Goal: Entertainment & Leisure: Consume media (video, audio)

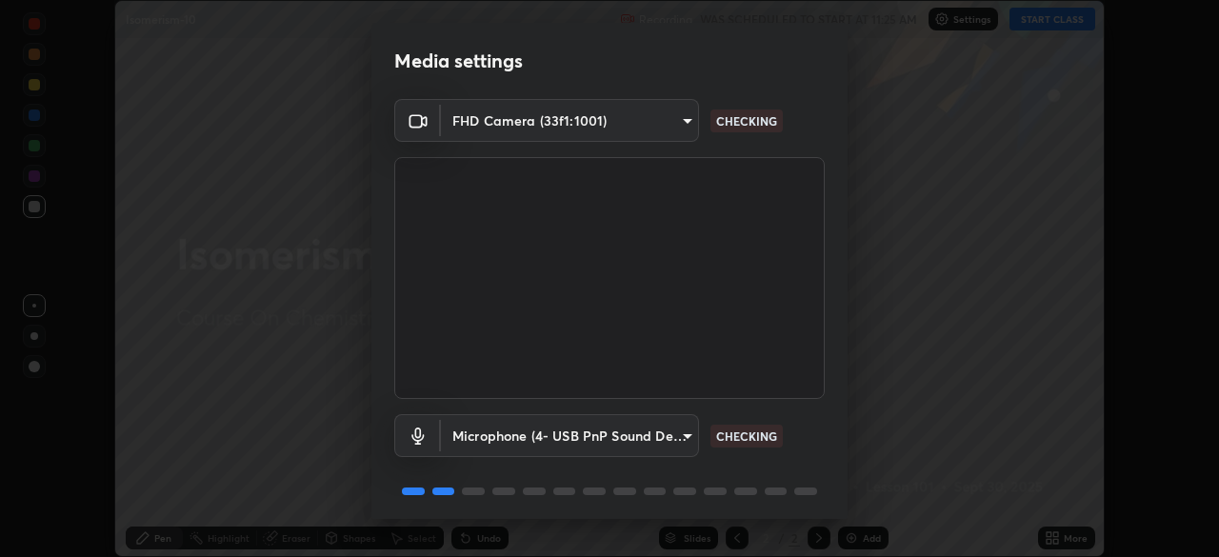
scroll to position [68, 0]
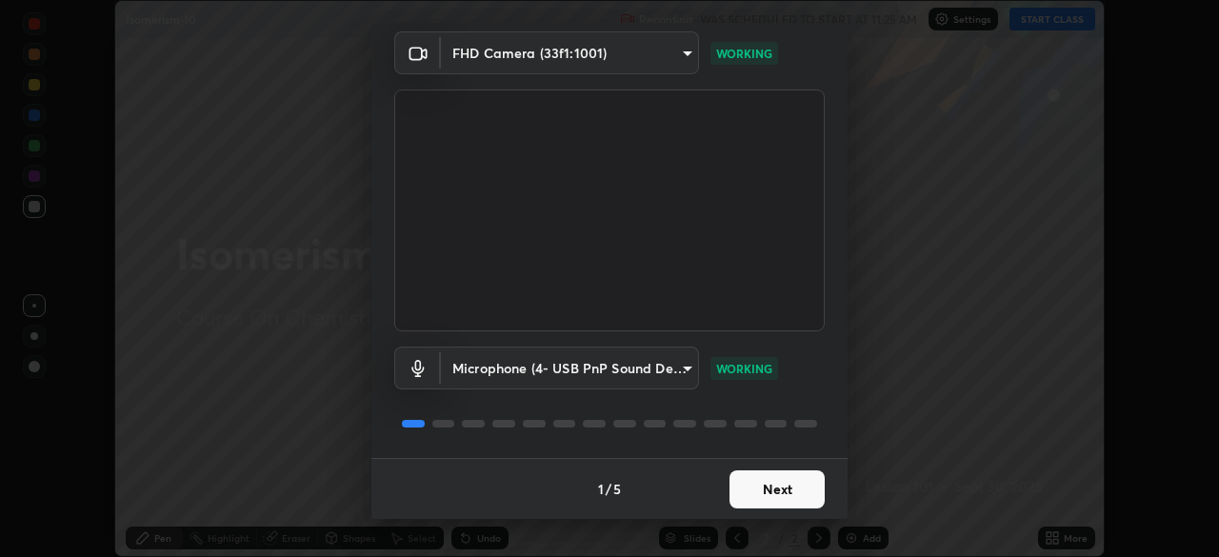
click at [770, 488] on button "Next" at bounding box center [777, 490] width 95 height 38
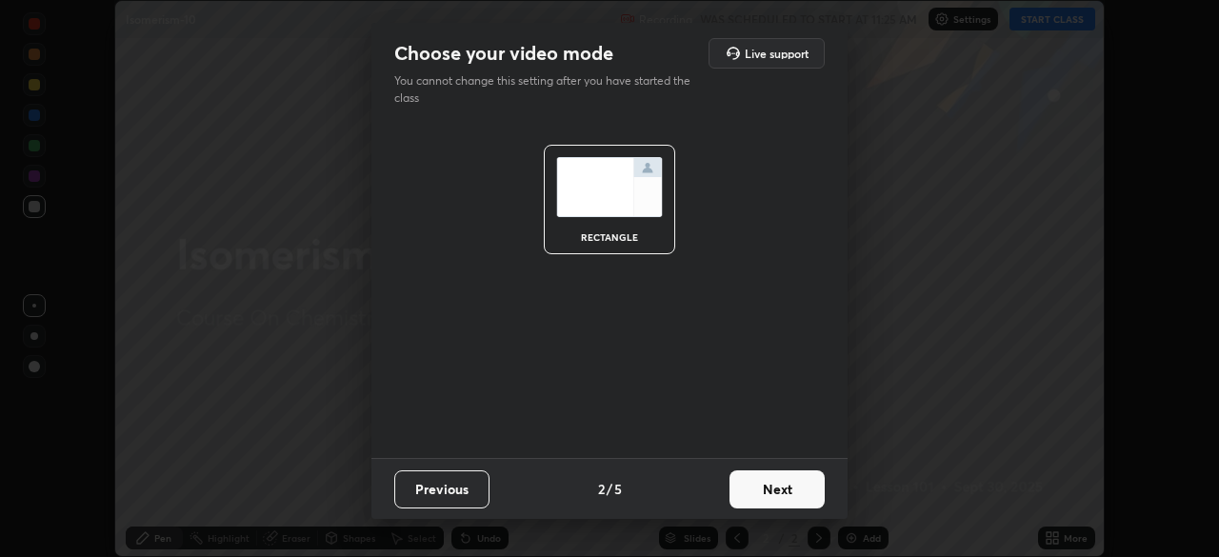
scroll to position [0, 0]
click at [766, 491] on button "Next" at bounding box center [777, 490] width 95 height 38
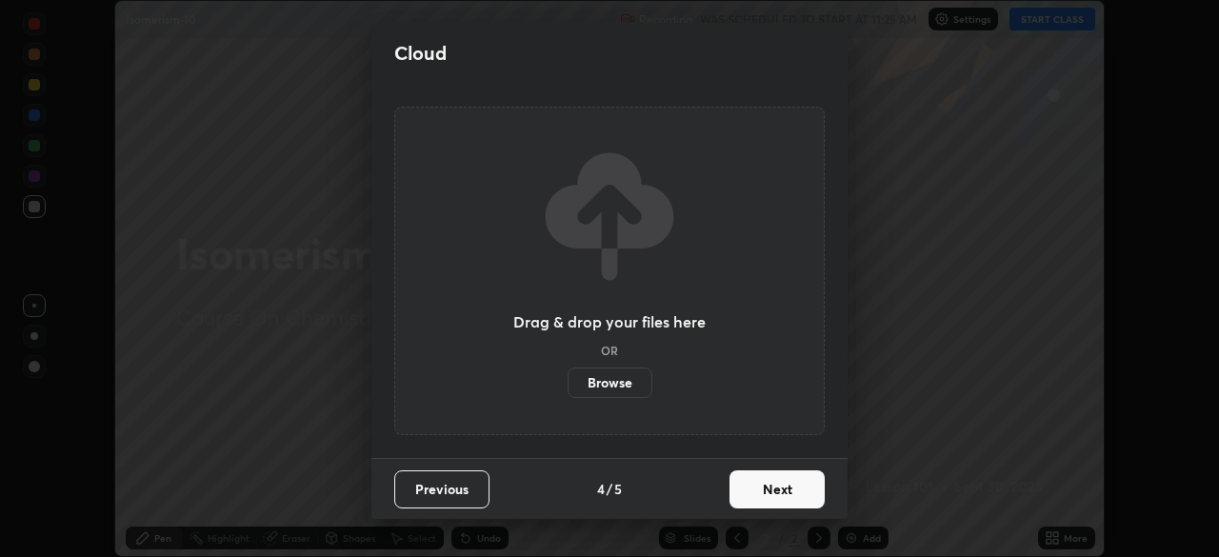
click at [764, 498] on button "Next" at bounding box center [777, 490] width 95 height 38
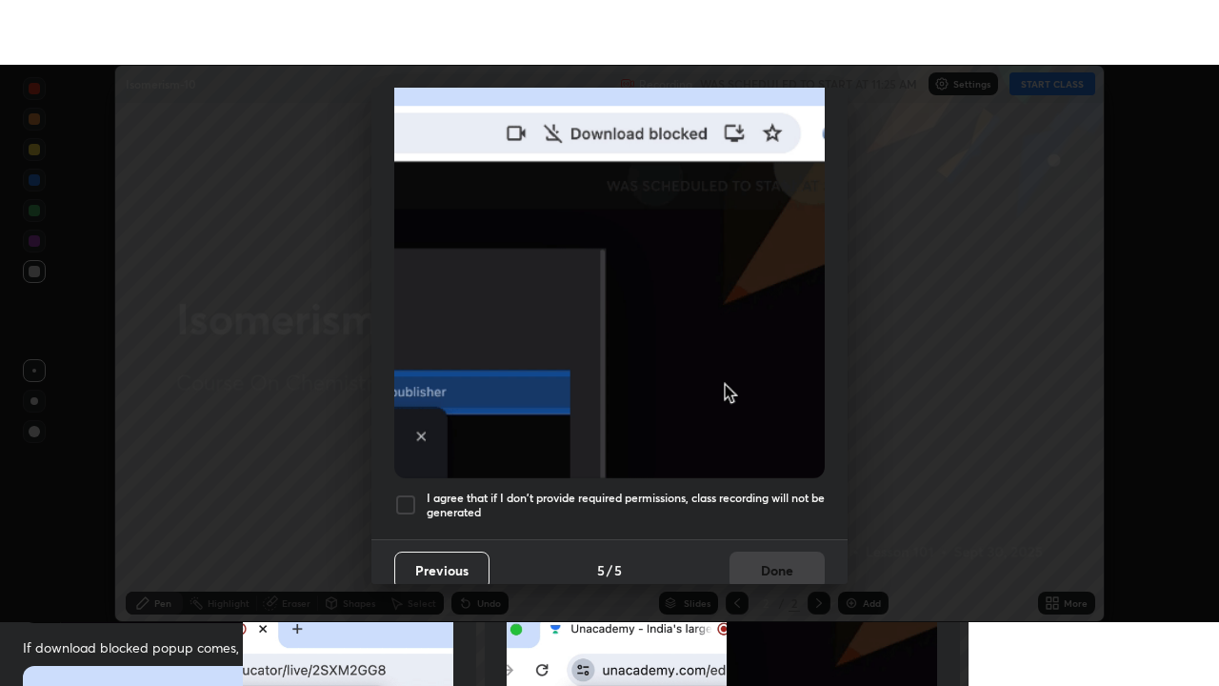
scroll to position [456, 0]
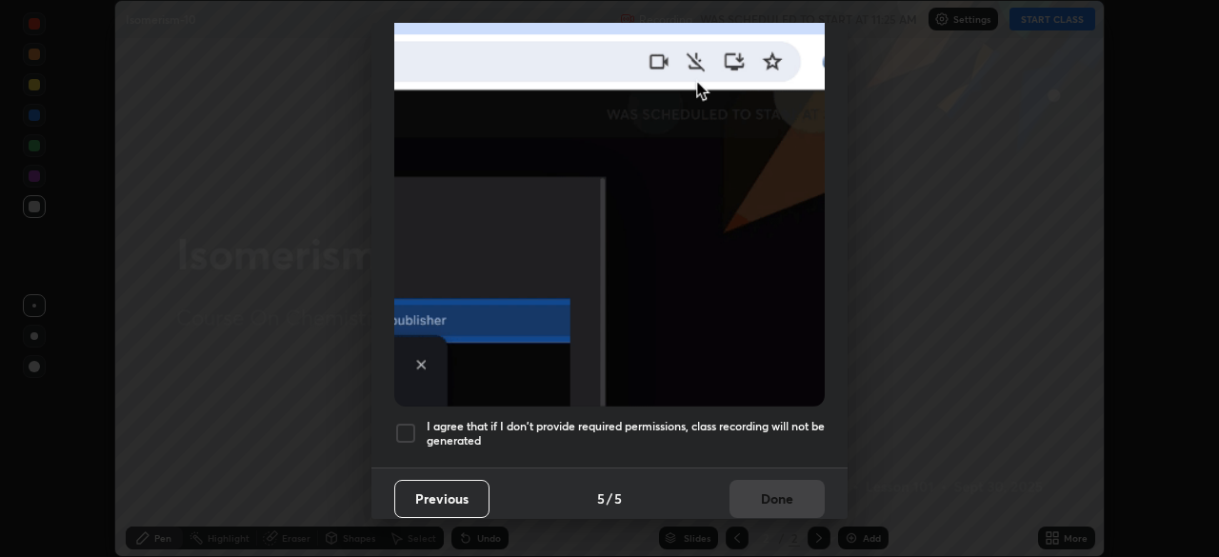
click at [407, 427] on div at bounding box center [405, 433] width 23 height 23
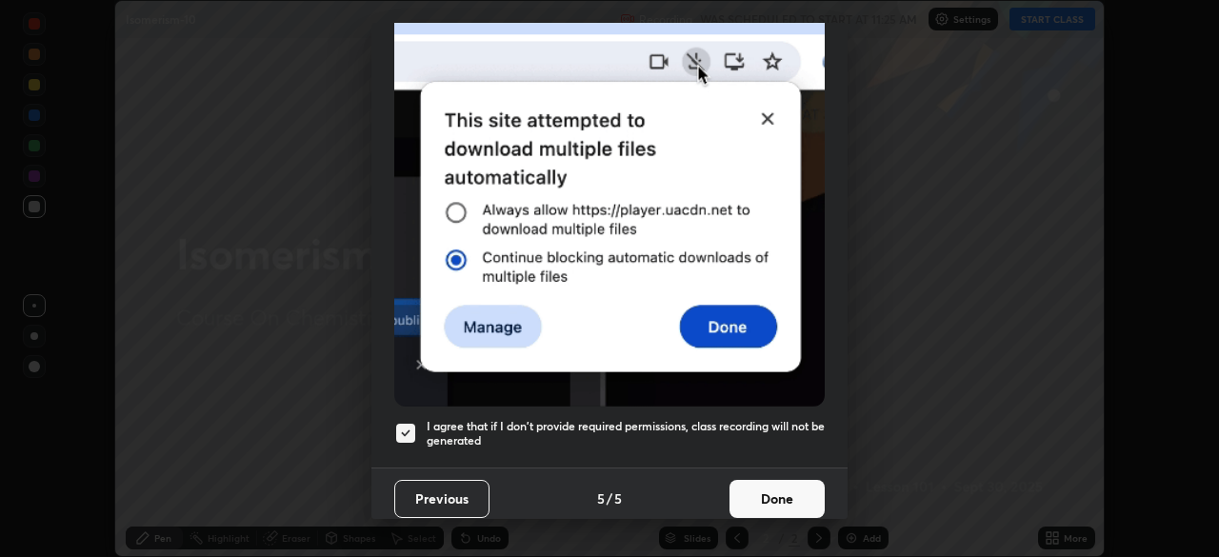
click at [767, 495] on button "Done" at bounding box center [777, 499] width 95 height 38
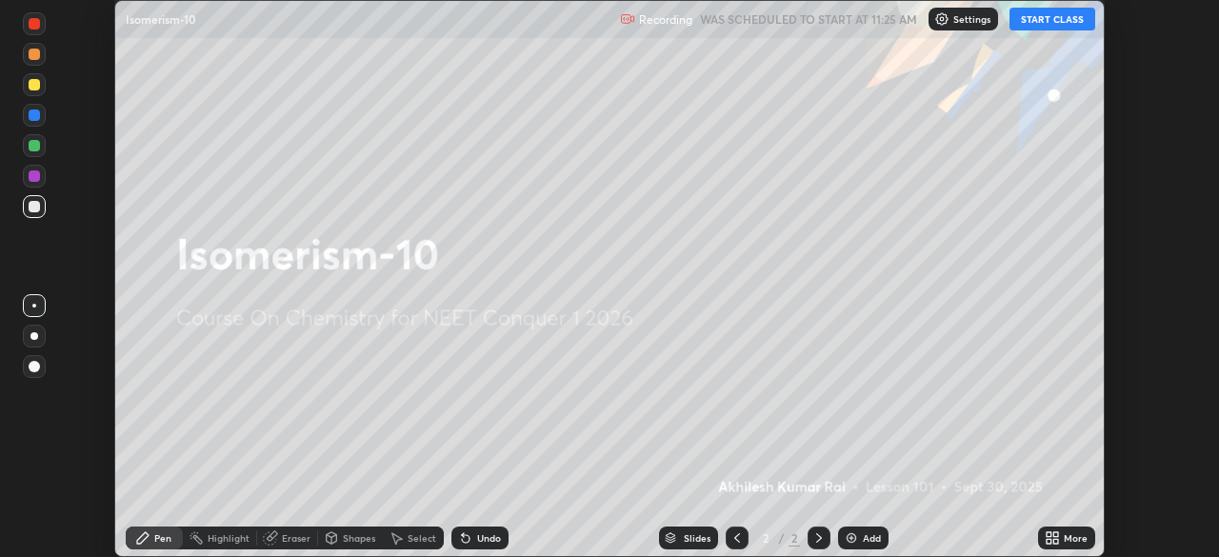
click at [1036, 20] on button "START CLASS" at bounding box center [1053, 19] width 86 height 23
click at [1052, 532] on icon at bounding box center [1049, 534] width 5 height 5
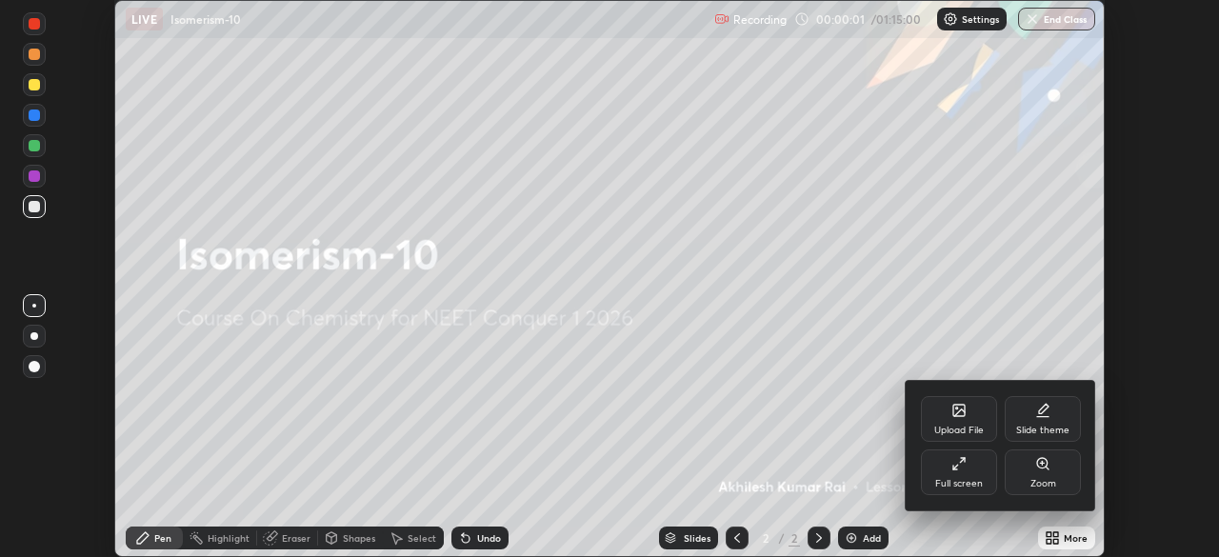
click at [948, 473] on div "Full screen" at bounding box center [959, 473] width 76 height 46
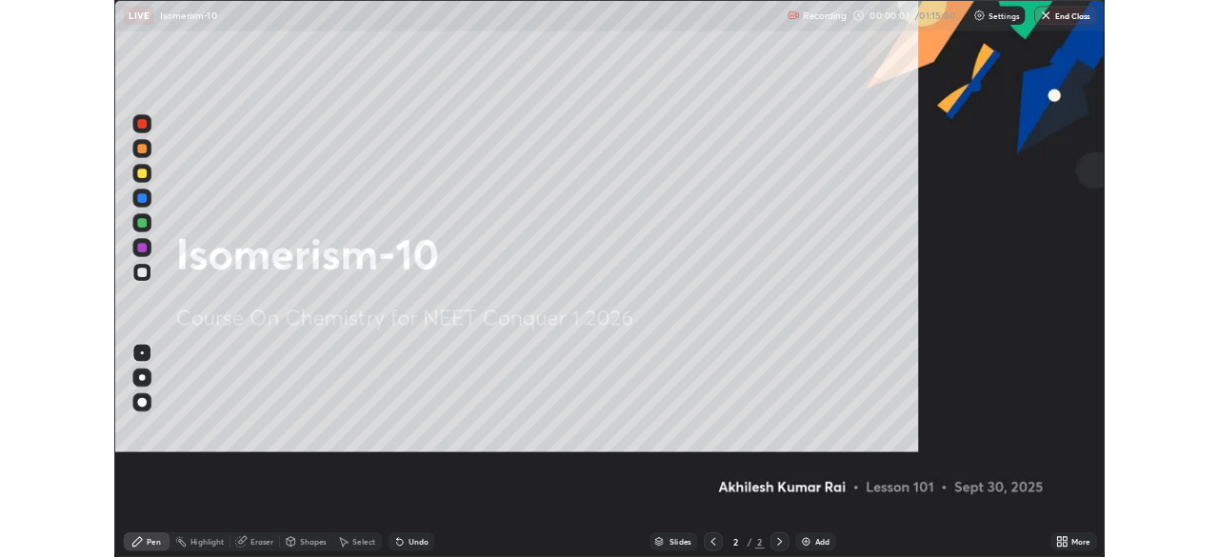
scroll to position [686, 1219]
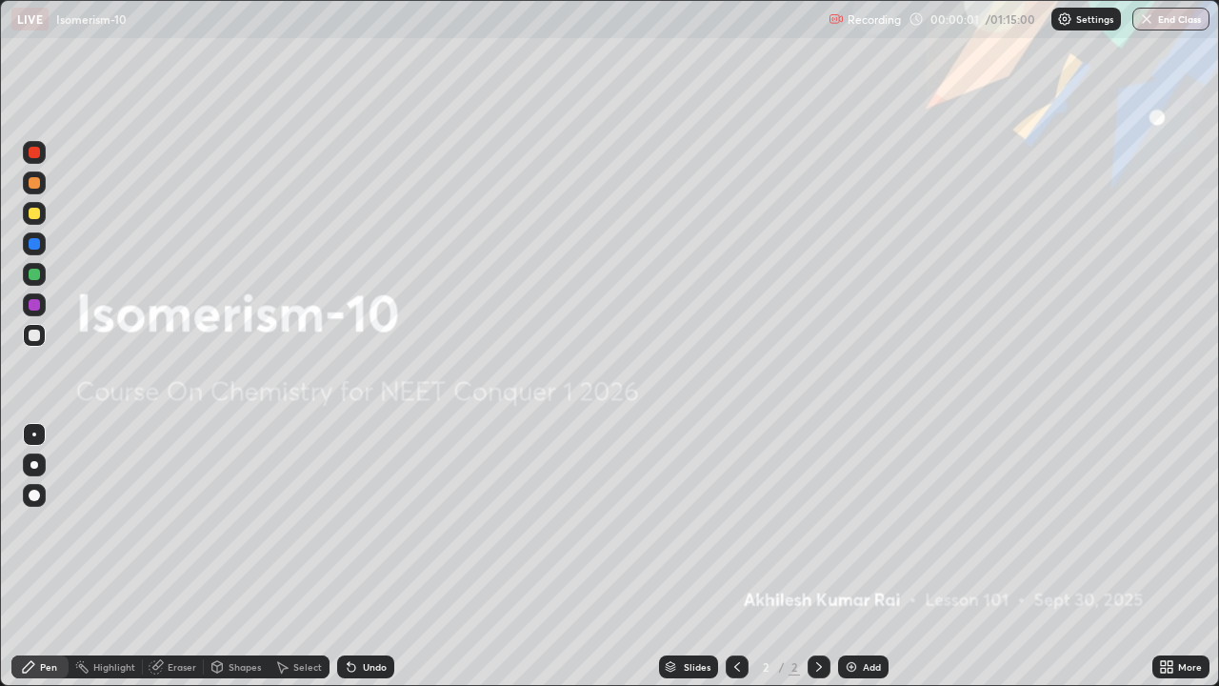
click at [859, 556] on div "Add" at bounding box center [863, 666] width 50 height 23
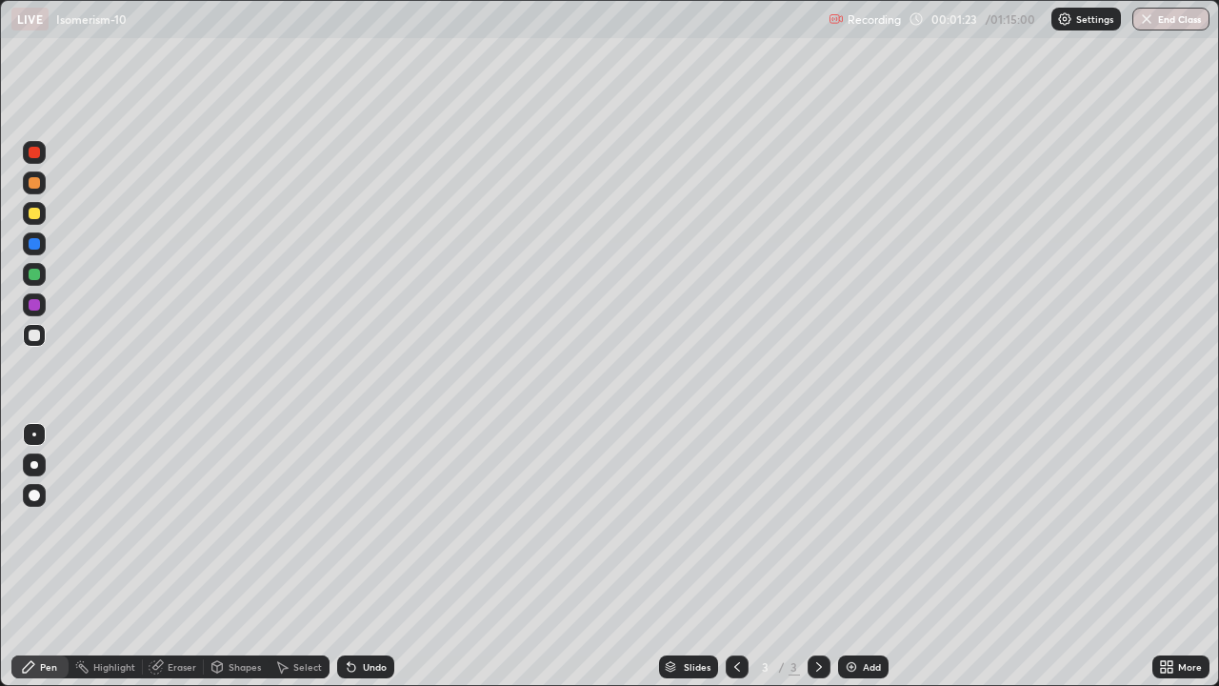
click at [41, 219] on div at bounding box center [34, 213] width 23 height 23
click at [35, 335] on div at bounding box center [34, 335] width 11 height 11
click at [875, 556] on div "Add" at bounding box center [872, 667] width 18 height 10
click at [38, 215] on div at bounding box center [34, 213] width 11 height 11
click at [745, 556] on div at bounding box center [737, 666] width 23 height 23
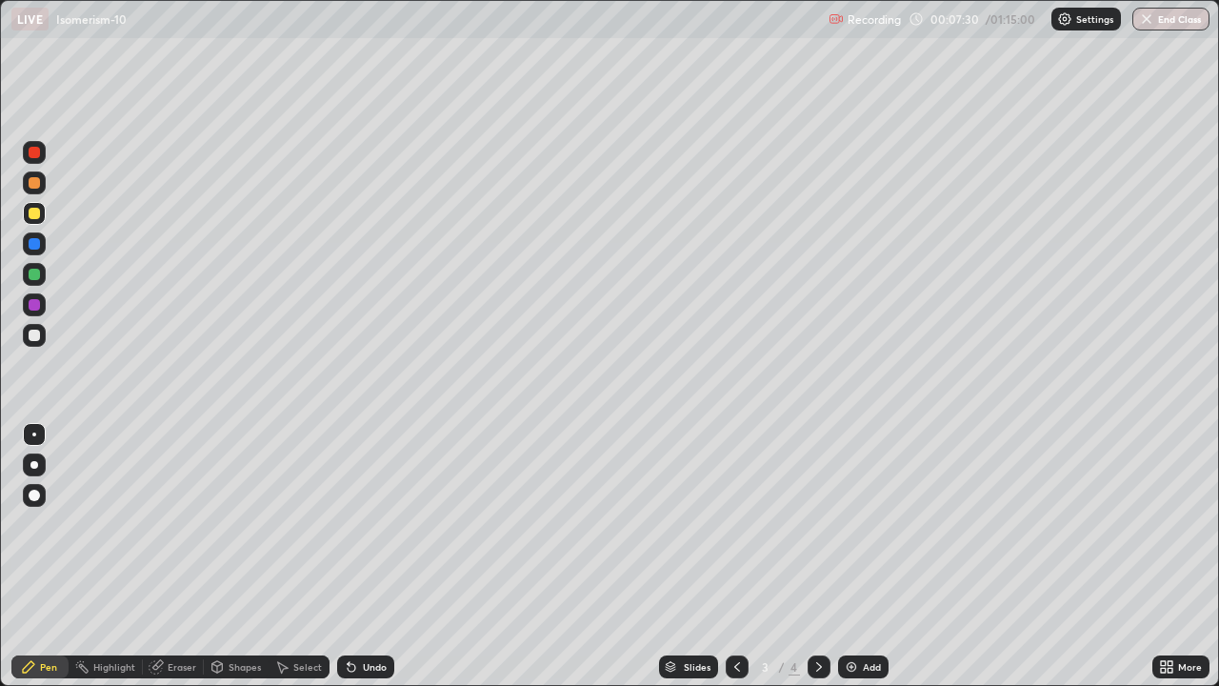
click at [820, 556] on icon at bounding box center [819, 666] width 15 height 15
click at [45, 342] on div at bounding box center [34, 335] width 23 height 30
click at [735, 556] on icon at bounding box center [737, 666] width 15 height 15
click at [828, 556] on div at bounding box center [819, 666] width 23 height 23
click at [864, 556] on div "Add" at bounding box center [872, 667] width 18 height 10
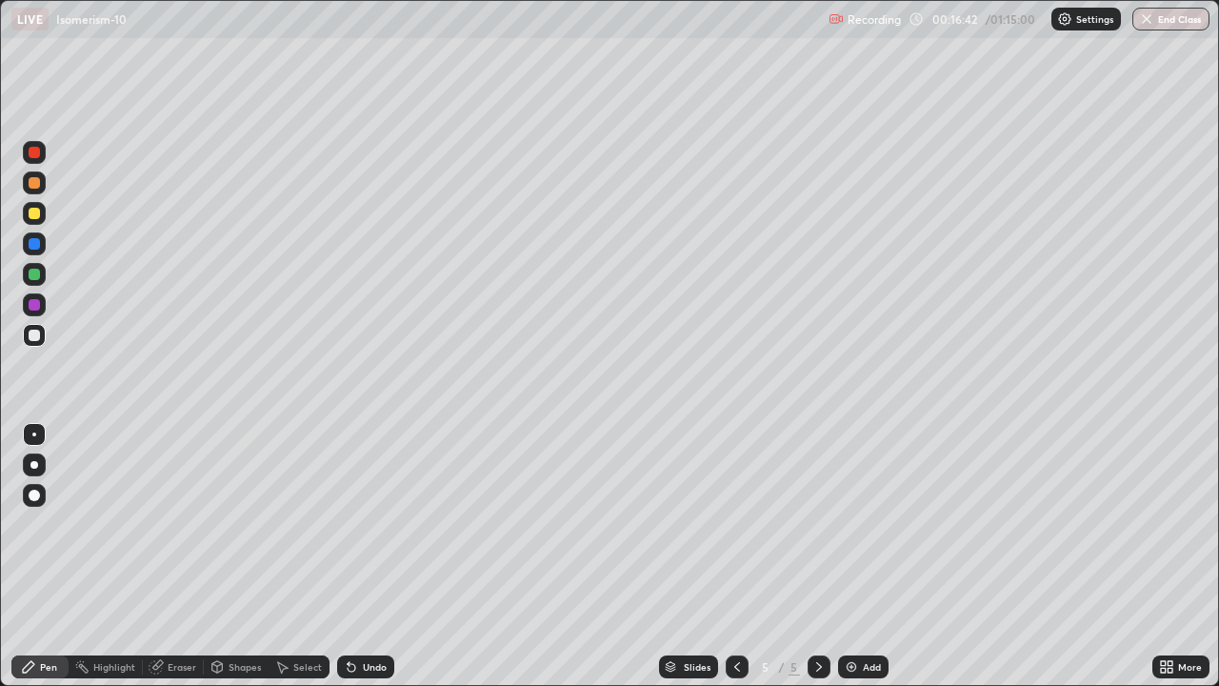
click at [39, 331] on div at bounding box center [34, 335] width 11 height 11
click at [863, 556] on div "Add" at bounding box center [872, 667] width 18 height 10
click at [35, 221] on div at bounding box center [34, 213] width 23 height 23
click at [33, 338] on div at bounding box center [34, 335] width 11 height 11
click at [38, 218] on div at bounding box center [34, 213] width 11 height 11
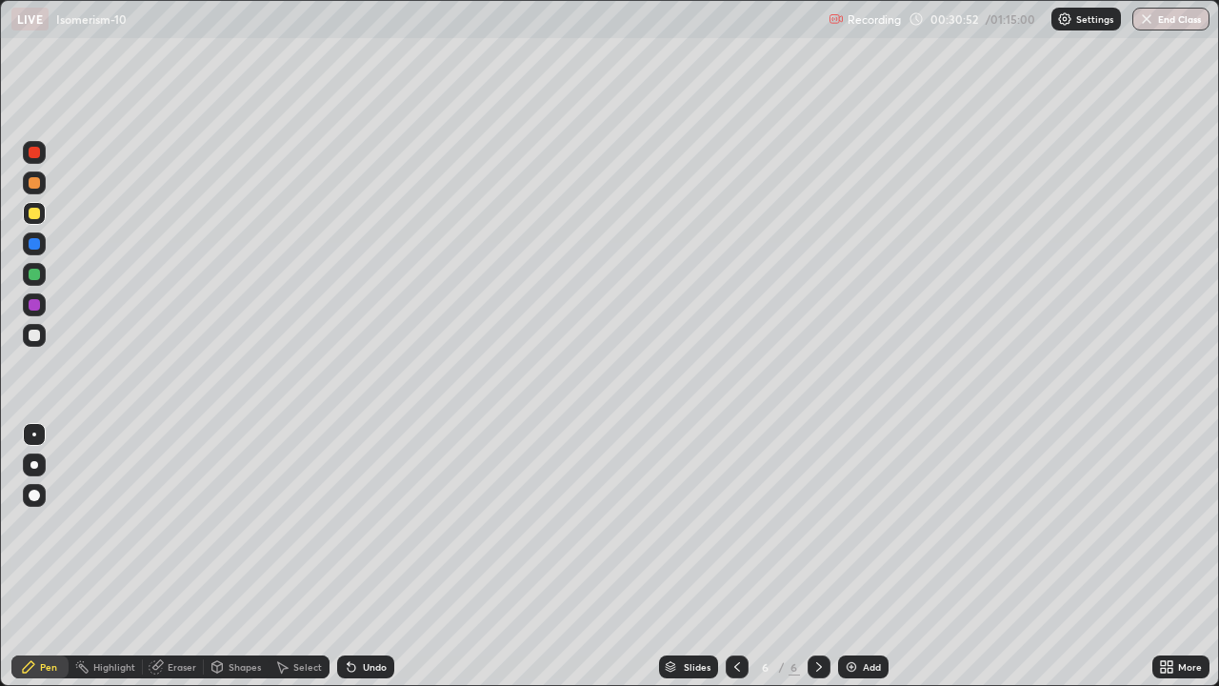
click at [858, 556] on div "Add" at bounding box center [863, 666] width 50 height 23
click at [33, 218] on div at bounding box center [34, 213] width 11 height 11
click at [42, 344] on div at bounding box center [34, 335] width 23 height 23
click at [41, 338] on div at bounding box center [34, 335] width 23 height 23
click at [733, 556] on icon at bounding box center [737, 666] width 15 height 15
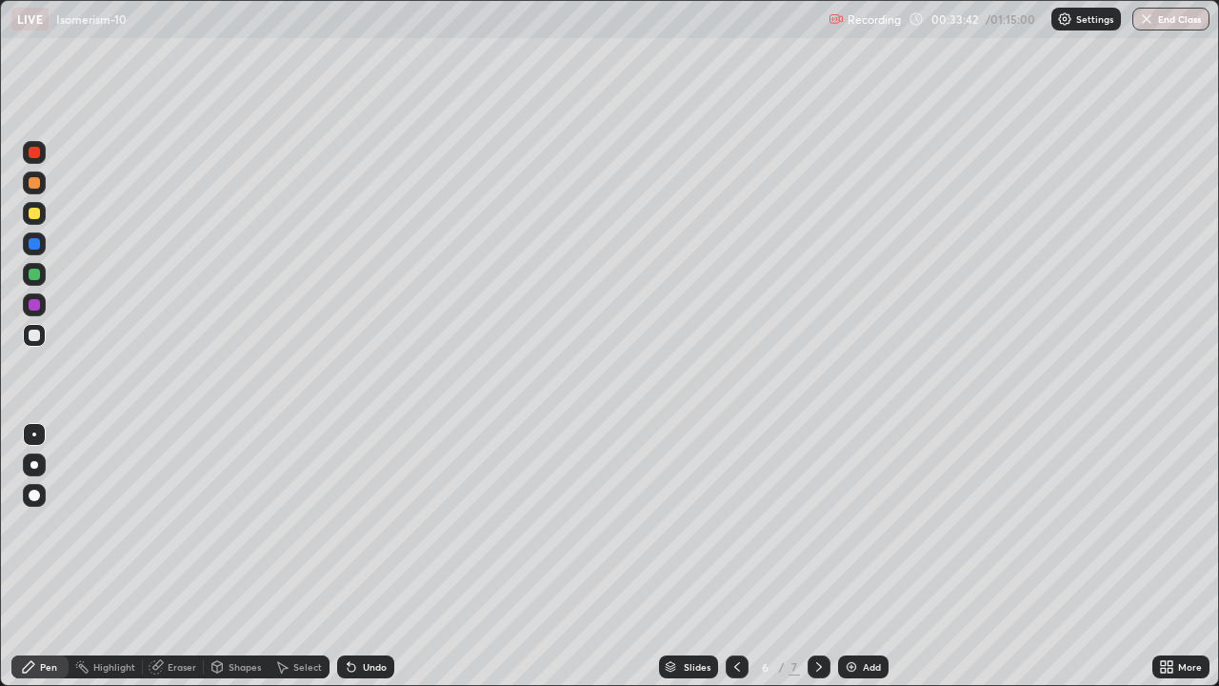
click at [841, 556] on div "Add" at bounding box center [863, 666] width 50 height 23
click at [736, 556] on icon at bounding box center [737, 666] width 15 height 15
click at [812, 556] on icon at bounding box center [819, 666] width 15 height 15
click at [817, 556] on icon at bounding box center [819, 666] width 15 height 15
click at [41, 276] on div at bounding box center [34, 274] width 23 height 23
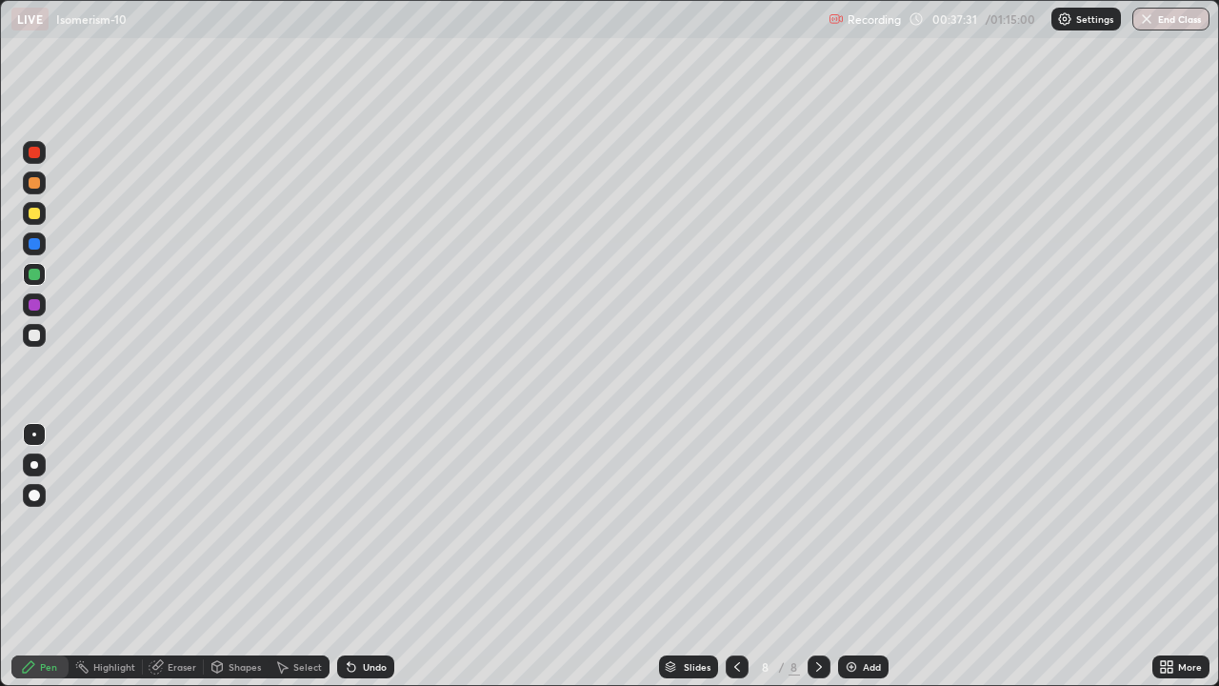
click at [875, 556] on div "Add" at bounding box center [872, 667] width 18 height 10
click at [34, 336] on div at bounding box center [34, 335] width 11 height 11
click at [35, 218] on div at bounding box center [34, 213] width 11 height 11
click at [872, 556] on div "Add" at bounding box center [872, 667] width 18 height 10
click at [37, 340] on div at bounding box center [34, 335] width 11 height 11
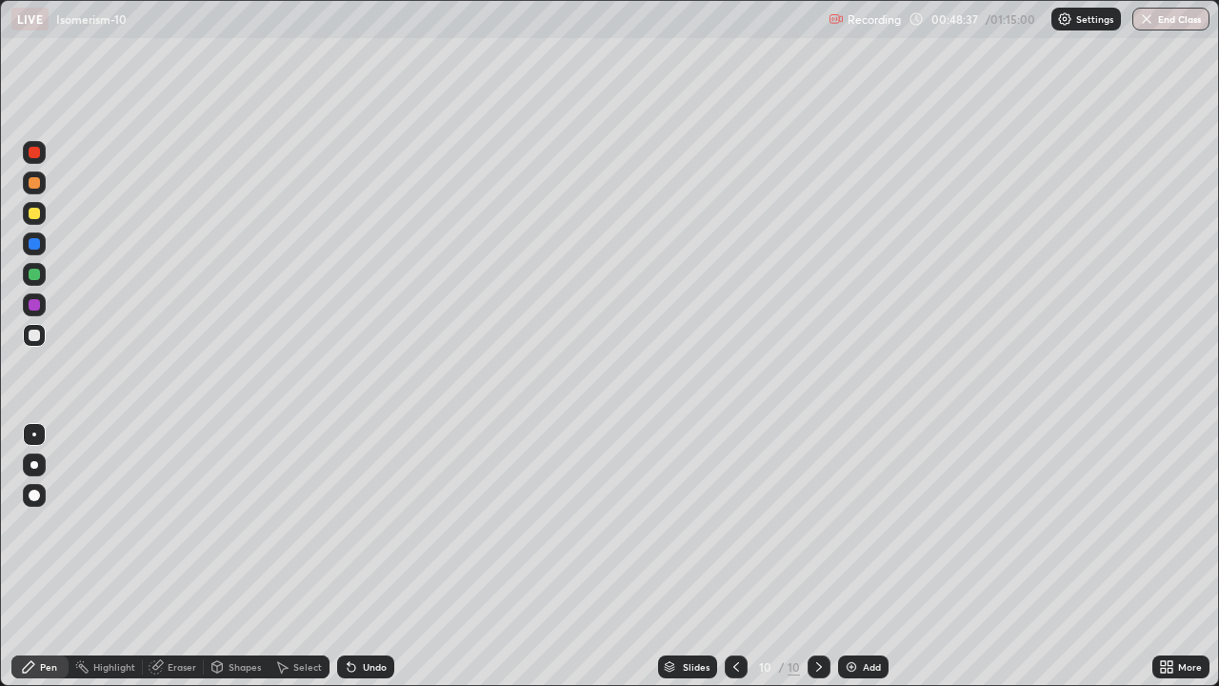
click at [42, 217] on div at bounding box center [34, 213] width 23 height 23
click at [40, 345] on div at bounding box center [34, 335] width 23 height 23
click at [869, 556] on div "Add" at bounding box center [872, 667] width 18 height 10
click at [39, 212] on div at bounding box center [34, 213] width 11 height 11
click at [35, 335] on div at bounding box center [34, 335] width 11 height 11
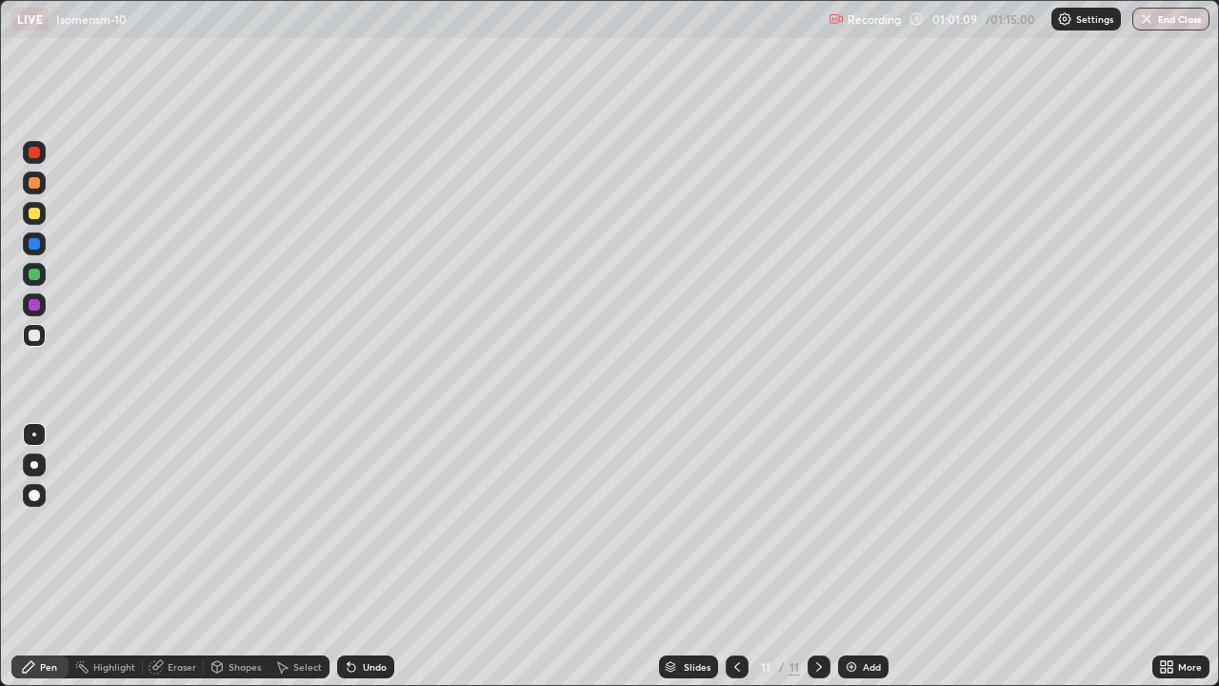
click at [34, 275] on div at bounding box center [34, 274] width 11 height 11
click at [1178, 30] on button "End Class" at bounding box center [1170, 19] width 77 height 23
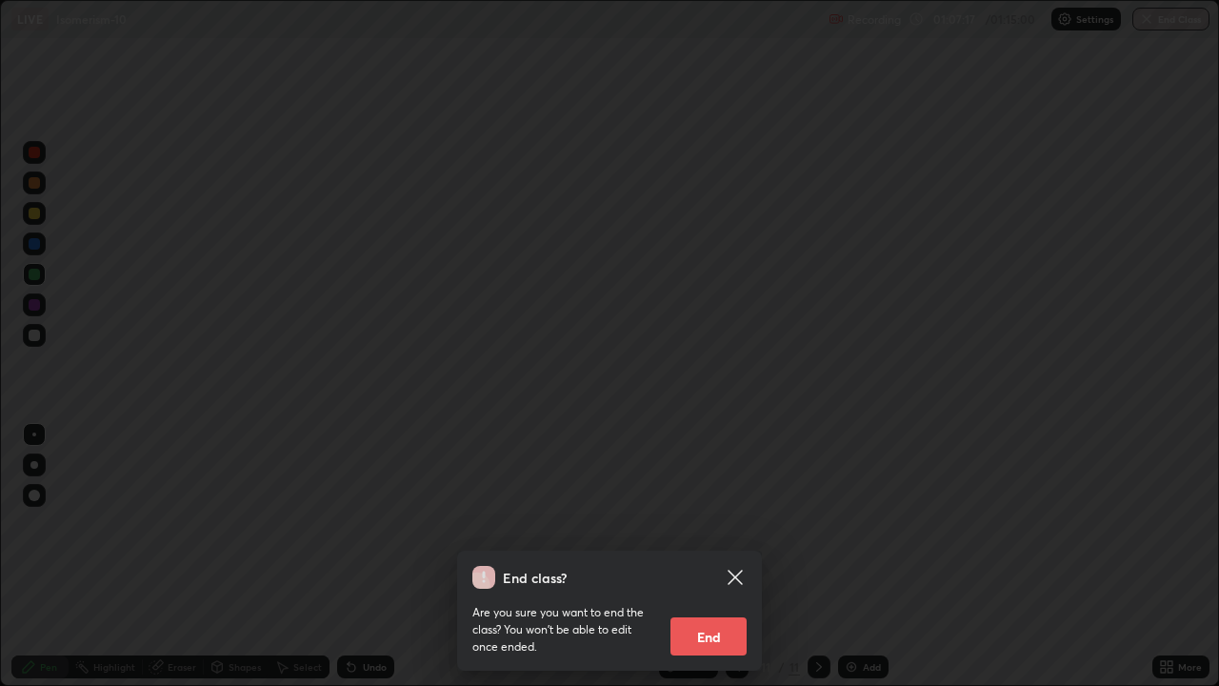
click at [736, 556] on button "End" at bounding box center [709, 636] width 76 height 38
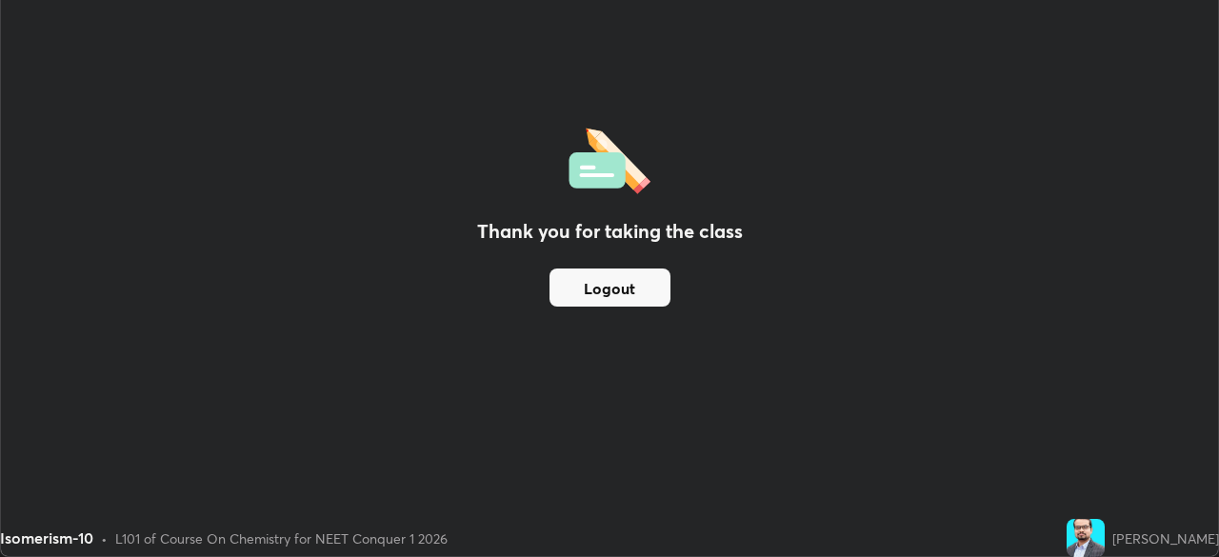
scroll to position [94691, 94029]
